Goal: Task Accomplishment & Management: Complete application form

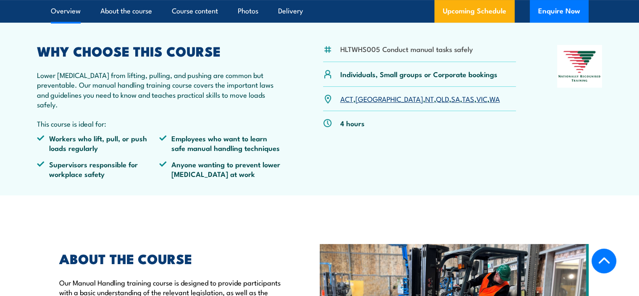
scroll to position [252, 0]
click at [476, 103] on link "VIC" at bounding box center [481, 98] width 11 height 10
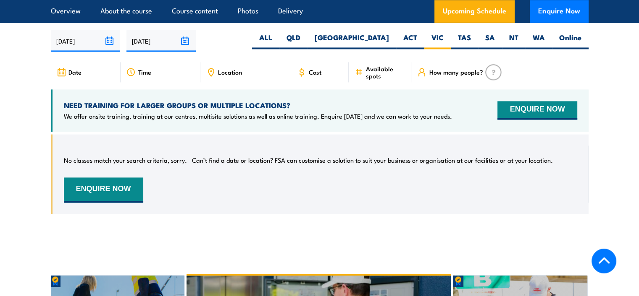
scroll to position [1282, 0]
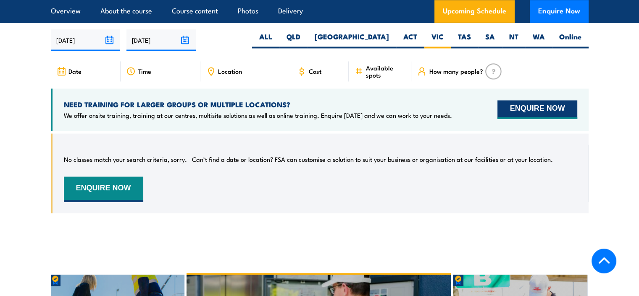
click at [532, 105] on button "ENQUIRE NOW" at bounding box center [536, 109] width 79 height 18
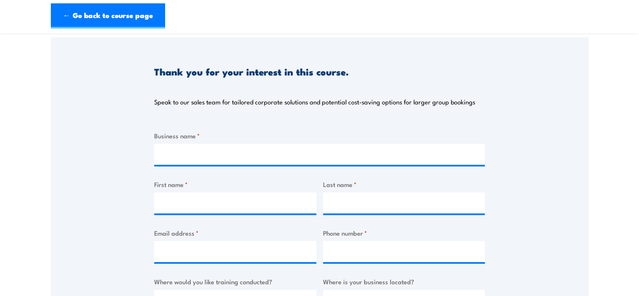
scroll to position [84, 0]
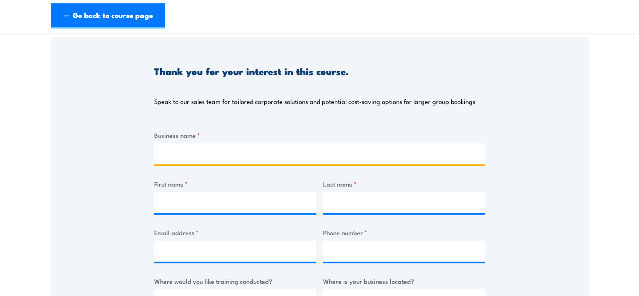
click at [195, 151] on input "Business name *" at bounding box center [319, 154] width 330 height 21
type input "Acushnet Golf"
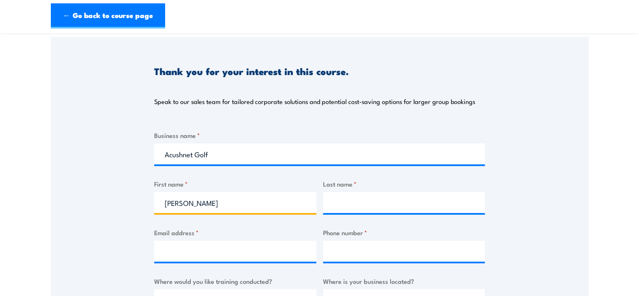
type input "Emma"
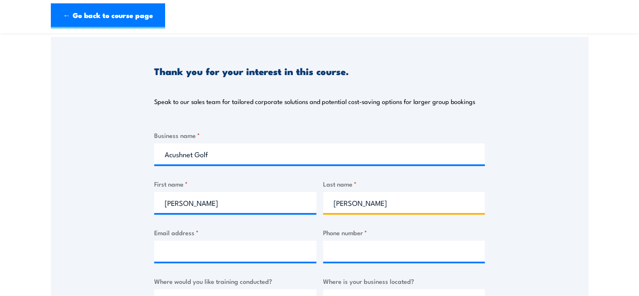
type input "Larson"
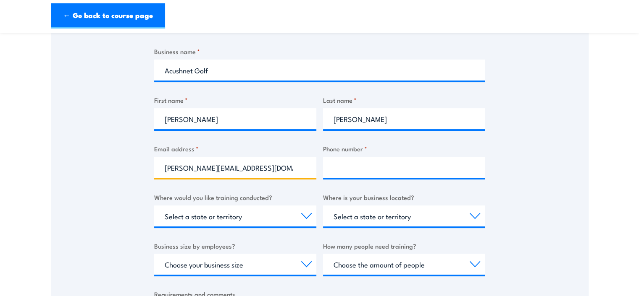
scroll to position [168, 0]
type input "emma_larson@acushnetgolf.com"
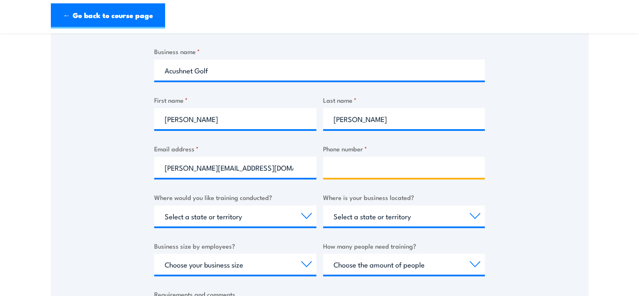
click at [368, 168] on input "Phone number *" at bounding box center [404, 167] width 162 height 21
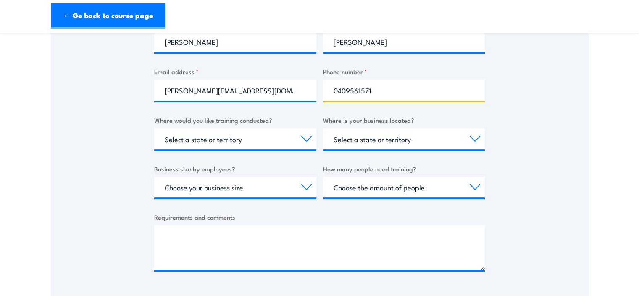
scroll to position [252, 0]
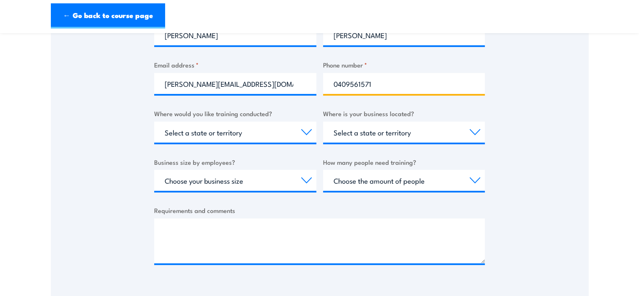
type input "0409561571"
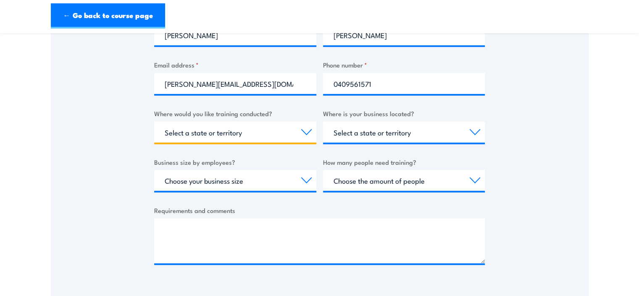
click at [256, 131] on select "Select a state or territory Nationally - multiple locations QLD NSW VIC SA ACT …" at bounding box center [235, 132] width 162 height 21
select select "VIC"
click at [154, 122] on select "Select a state or territory Nationally - multiple locations QLD NSW VIC SA ACT …" at bounding box center [235, 132] width 162 height 21
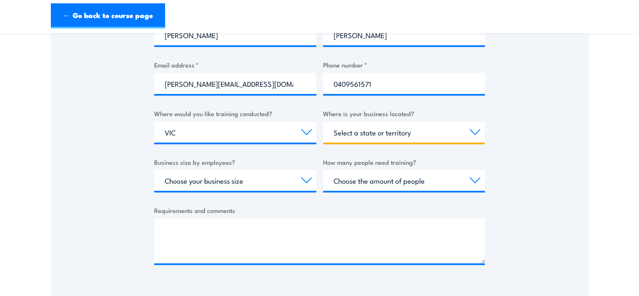
click at [399, 134] on select "Select a state or territory QLD NSW VIC SA ACT WA TAS NT" at bounding box center [404, 132] width 162 height 21
select select "VIC"
click at [323, 122] on select "Select a state or territory QLD NSW VIC SA ACT WA TAS NT" at bounding box center [404, 132] width 162 height 21
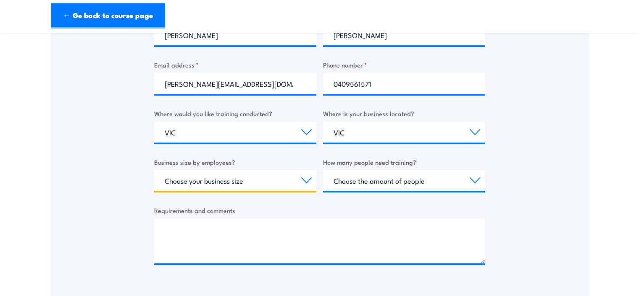
click at [205, 181] on select "Choose your business size 1 to 19 20 to 199 200+" at bounding box center [235, 180] width 162 height 21
select select "20 to 199"
click at [154, 170] on select "Choose your business size 1 to 19 20 to 199 200+" at bounding box center [235, 180] width 162 height 21
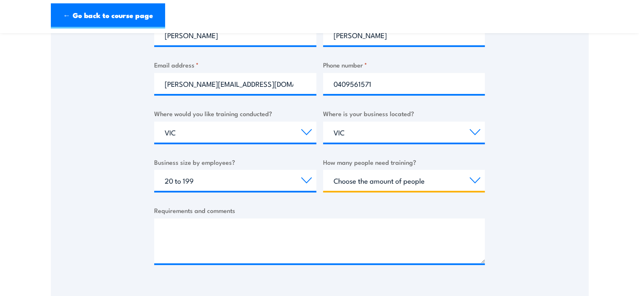
click at [408, 183] on select "Choose the amount of people 1 to 4 5 to 19 20+" at bounding box center [404, 180] width 162 height 21
select select "20+"
click at [323, 170] on select "Choose the amount of people 1 to 4 5 to 19 20+" at bounding box center [404, 180] width 162 height 21
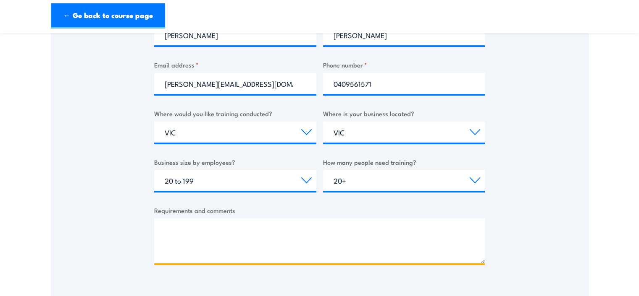
click at [176, 232] on textarea "Requirements and comments" at bounding box center [319, 241] width 330 height 45
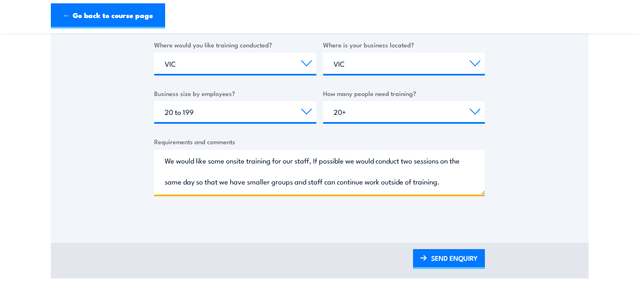
scroll to position [336, 0]
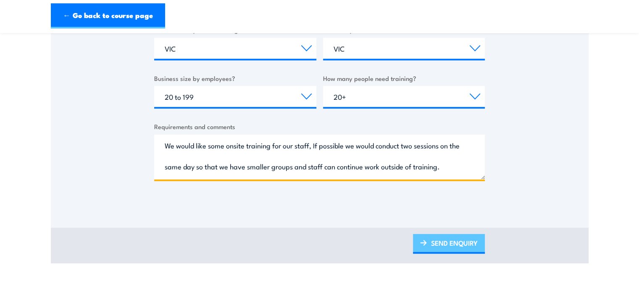
type textarea "We would like some onsite training for our staff, If possible we would conduct …"
click at [470, 240] on link "SEND ENQUIRY" at bounding box center [449, 244] width 72 height 20
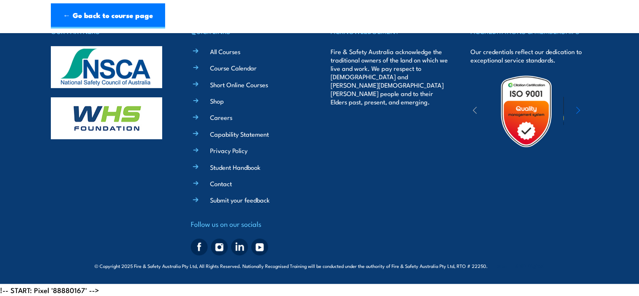
scroll to position [0, 0]
click at [437, 245] on div "ACKNOWLEDGEMENT Fire & Safety Australia acknowledge the traditional owners of t…" at bounding box center [389, 142] width 118 height 234
